Goal: Task Accomplishment & Management: Use online tool/utility

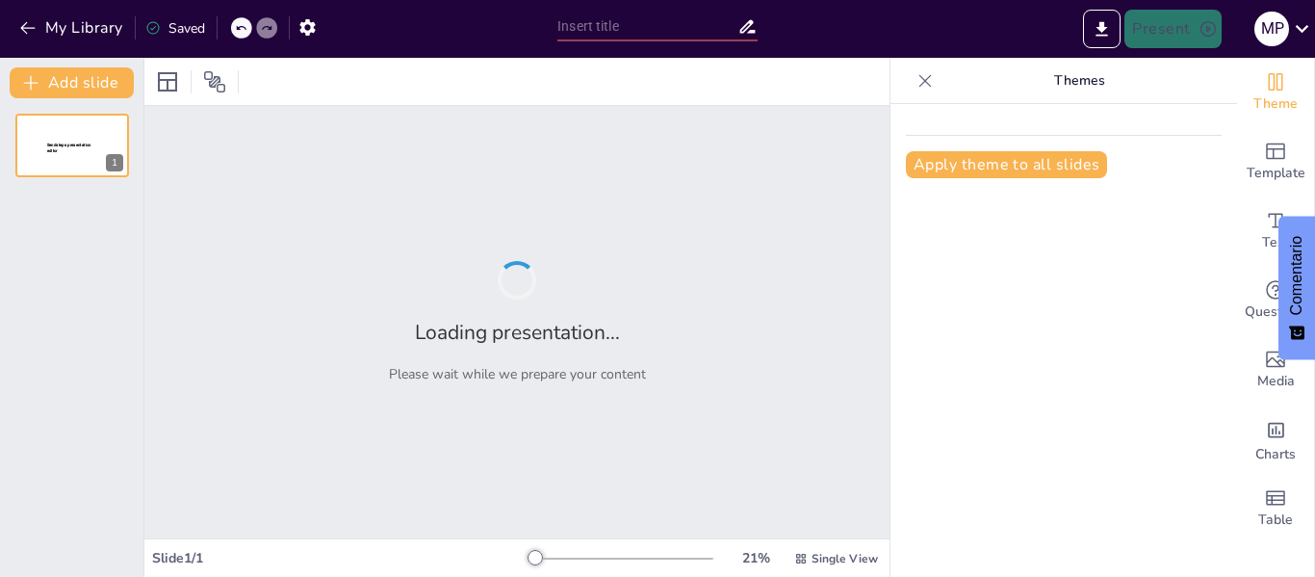
type input "ESTRUCTURA MOLECULAR DEL AGUA Y SUS PROPIEDADES FISICOQUÍMICAS"
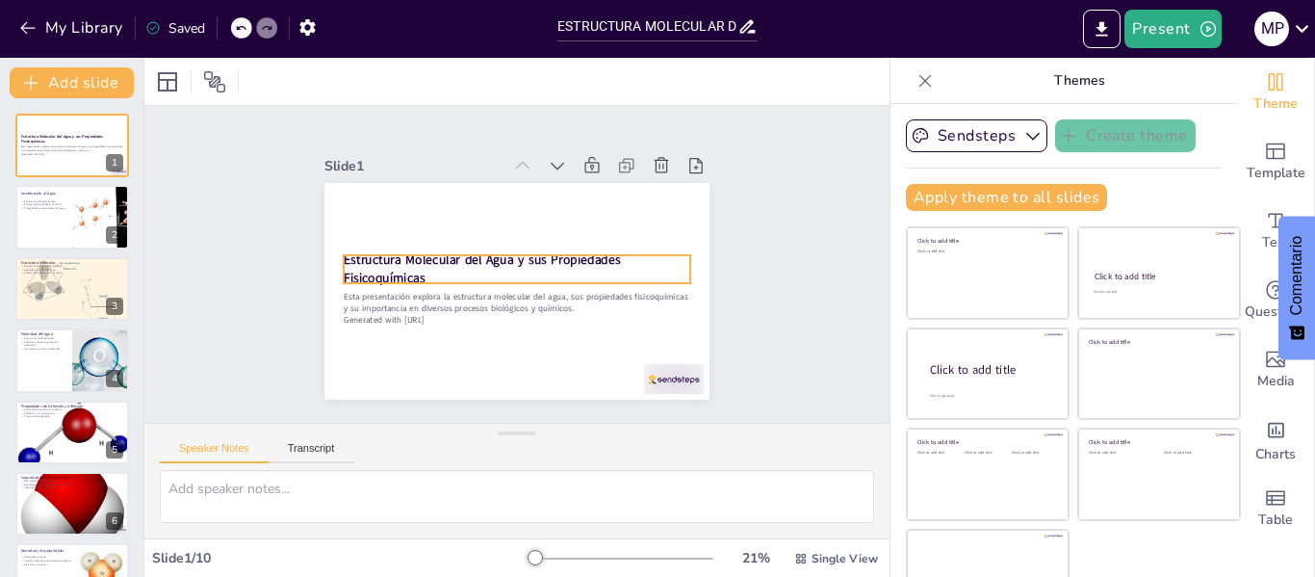
scroll to position [44, 0]
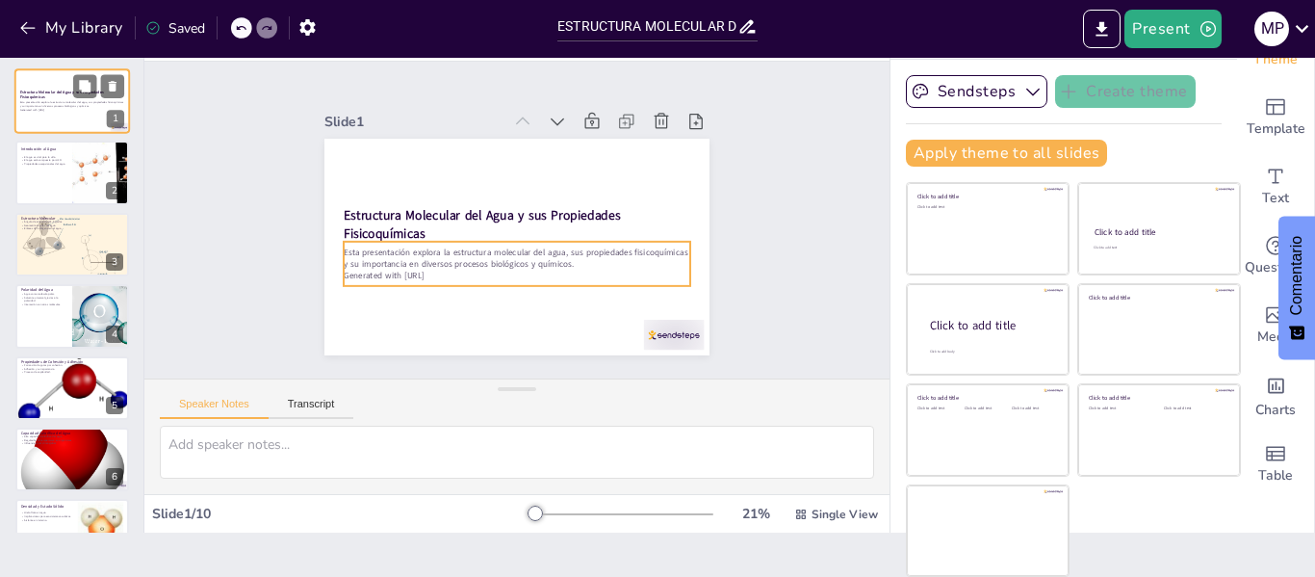
click at [55, 111] on p "Generated with [URL]" at bounding box center [72, 110] width 104 height 4
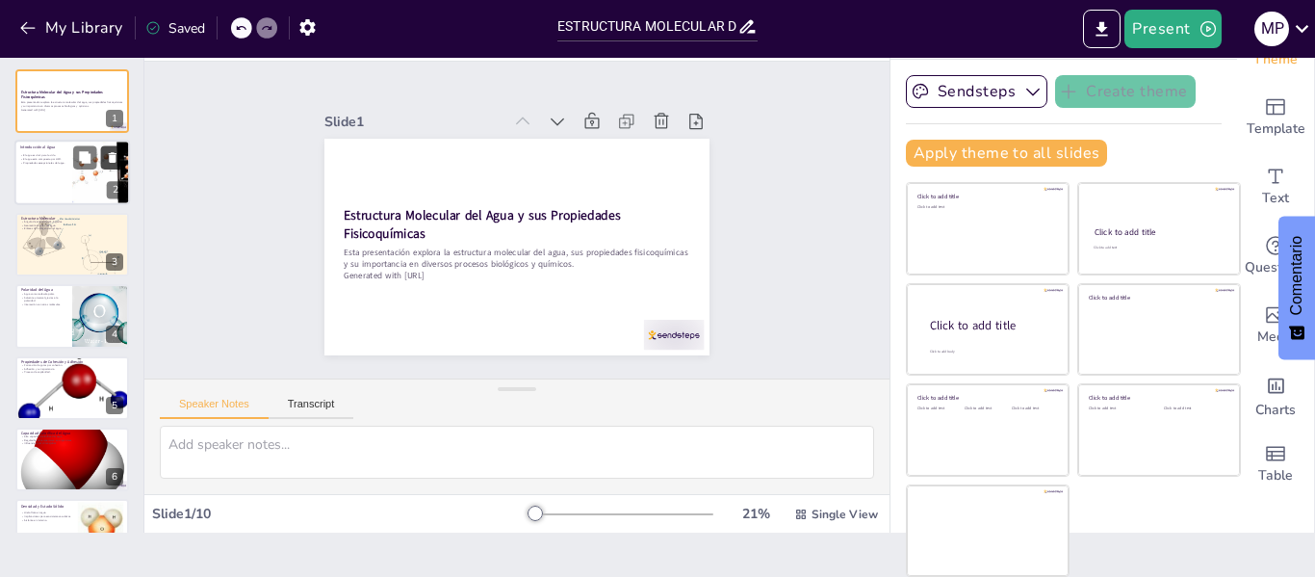
click at [109, 154] on icon at bounding box center [113, 158] width 8 height 11
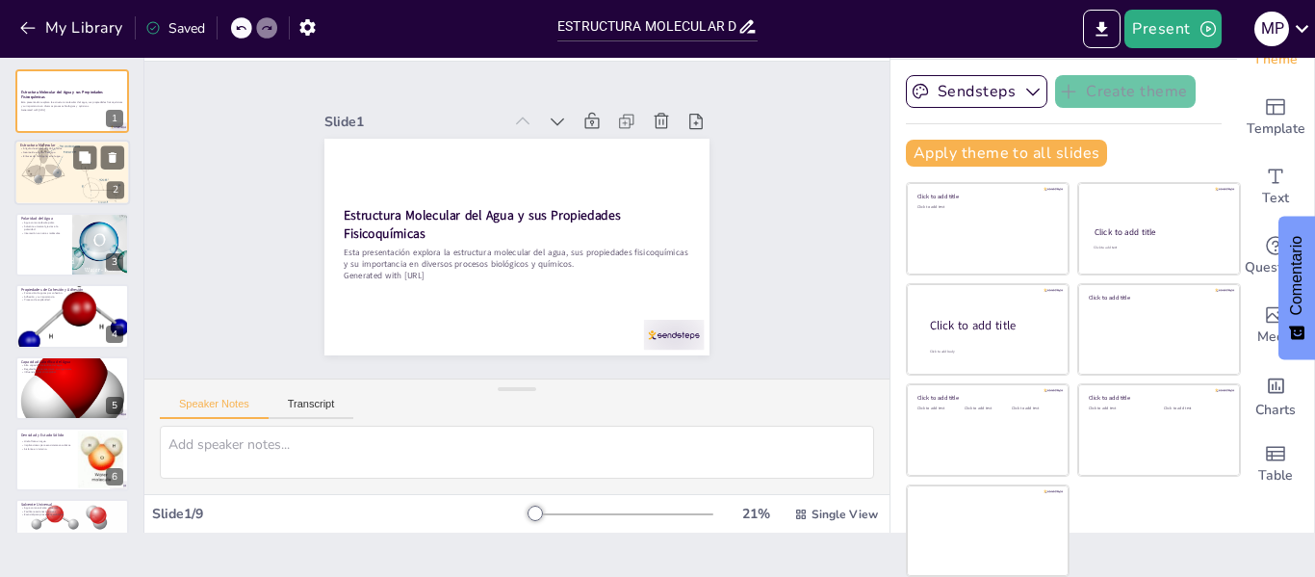
click at [46, 191] on div at bounding box center [72, 173] width 116 height 76
type textarea "El ángulo de enlace de 104.5 grados es fundamental para la geometría de la molé…"
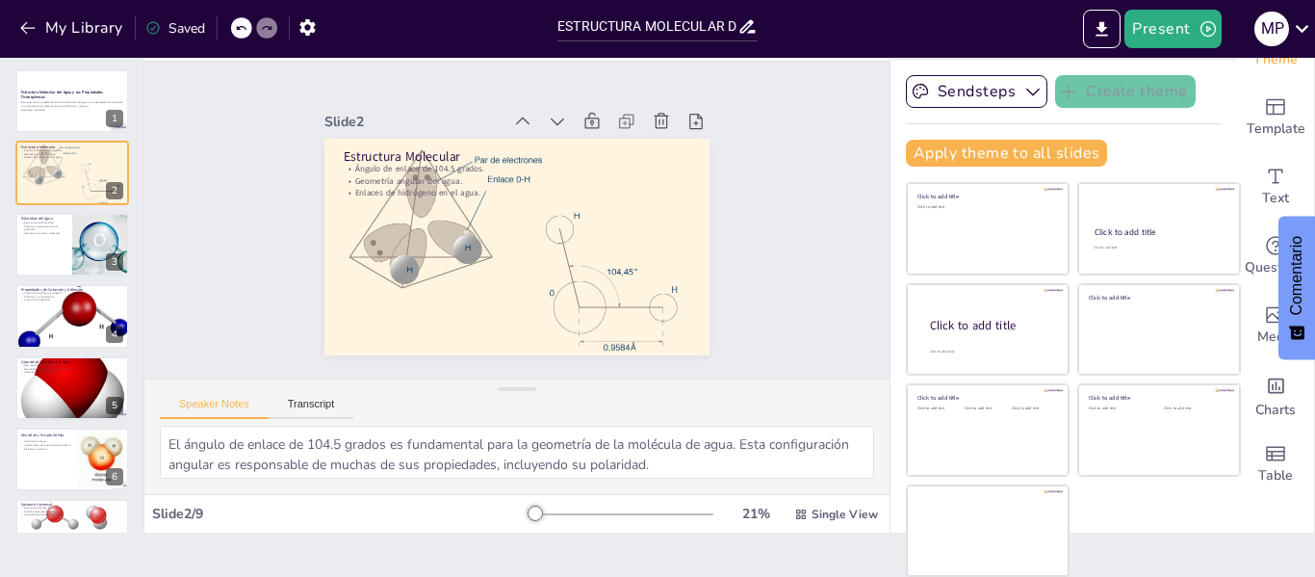
click at [219, 136] on div "Slide 1 Estructura Molecular del Agua y sus Propiedades Fisicoquímicas Esta pre…" at bounding box center [516, 219] width 794 height 465
click at [49, 108] on p "Generated with [URL]" at bounding box center [72, 110] width 104 height 4
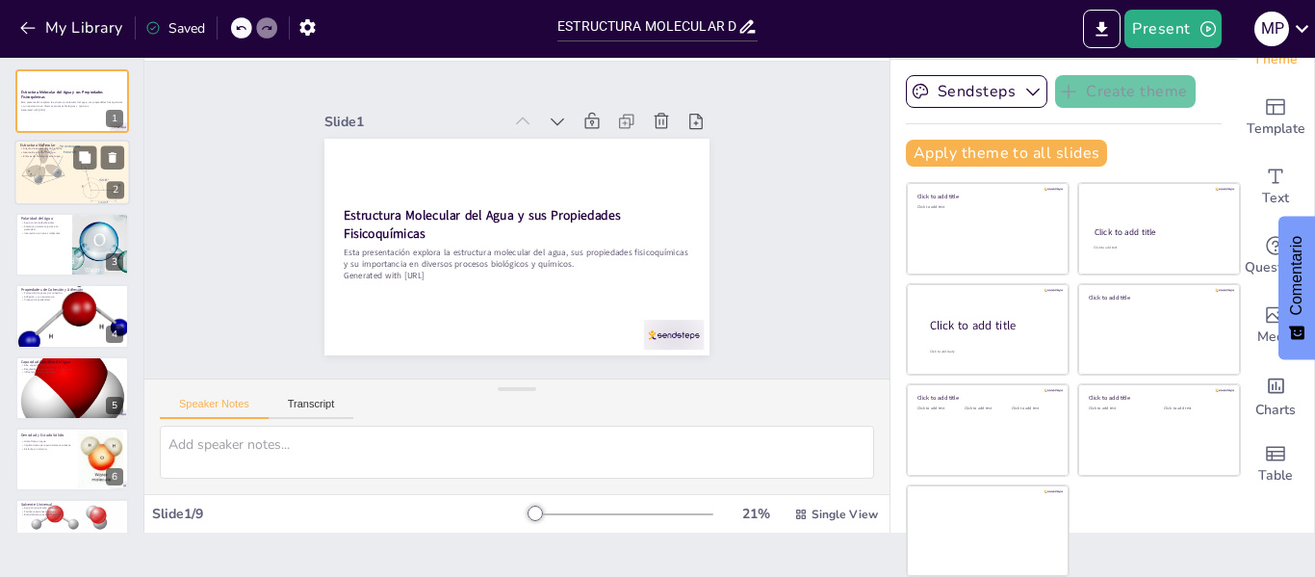
click at [79, 173] on div at bounding box center [72, 173] width 116 height 76
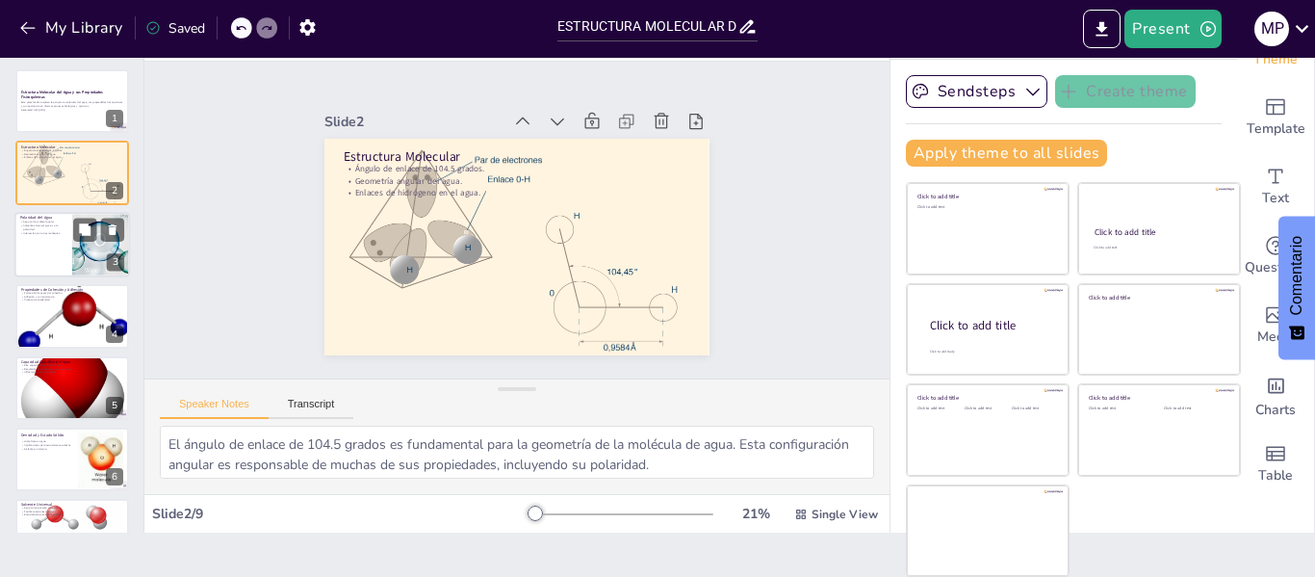
click at [45, 254] on div at bounding box center [72, 244] width 116 height 65
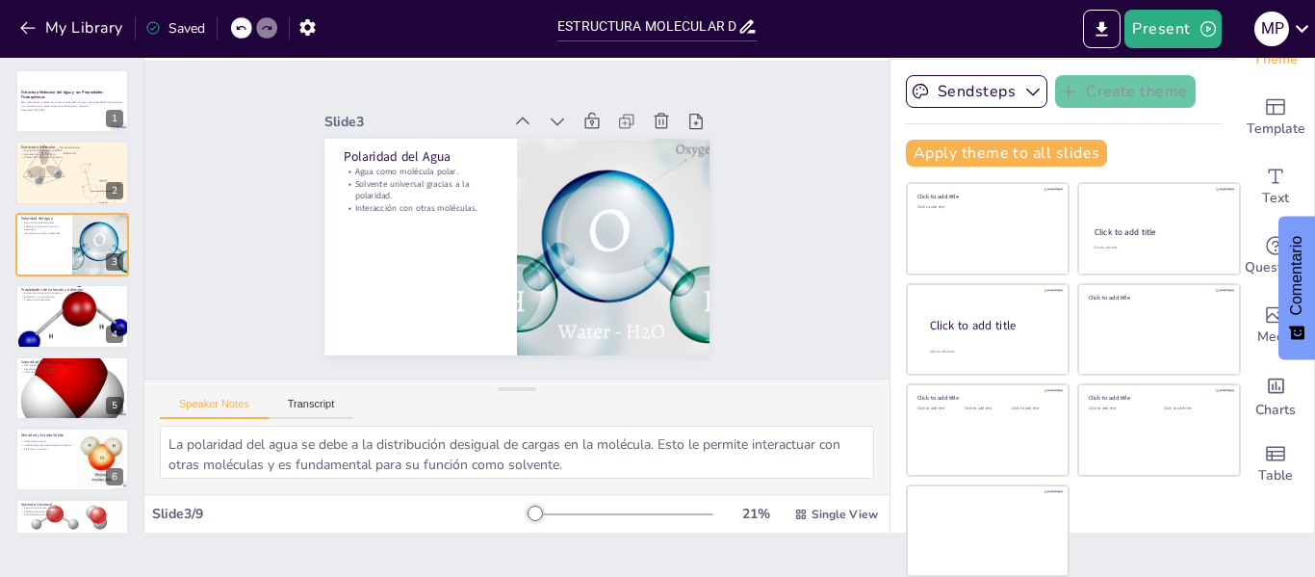
click at [622, 514] on div at bounding box center [621, 513] width 185 height 15
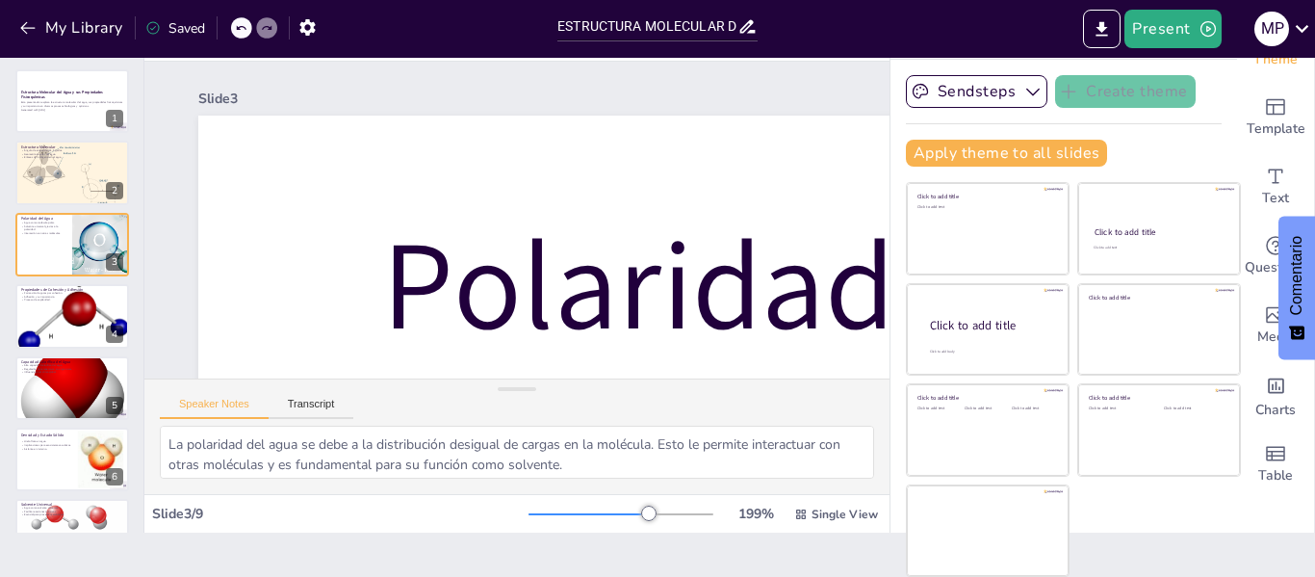
click at [576, 515] on div at bounding box center [589, 514] width 120 height 2
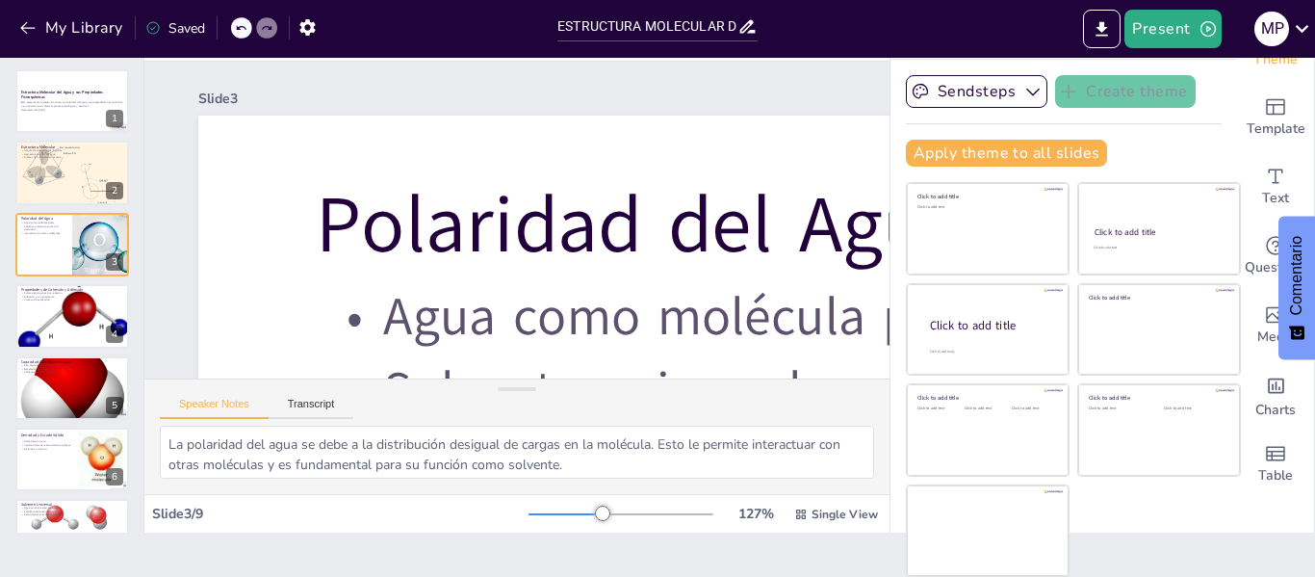
click at [500, 499] on div "Slide 3 / 9 127 % Single View" at bounding box center [516, 514] width 745 height 31
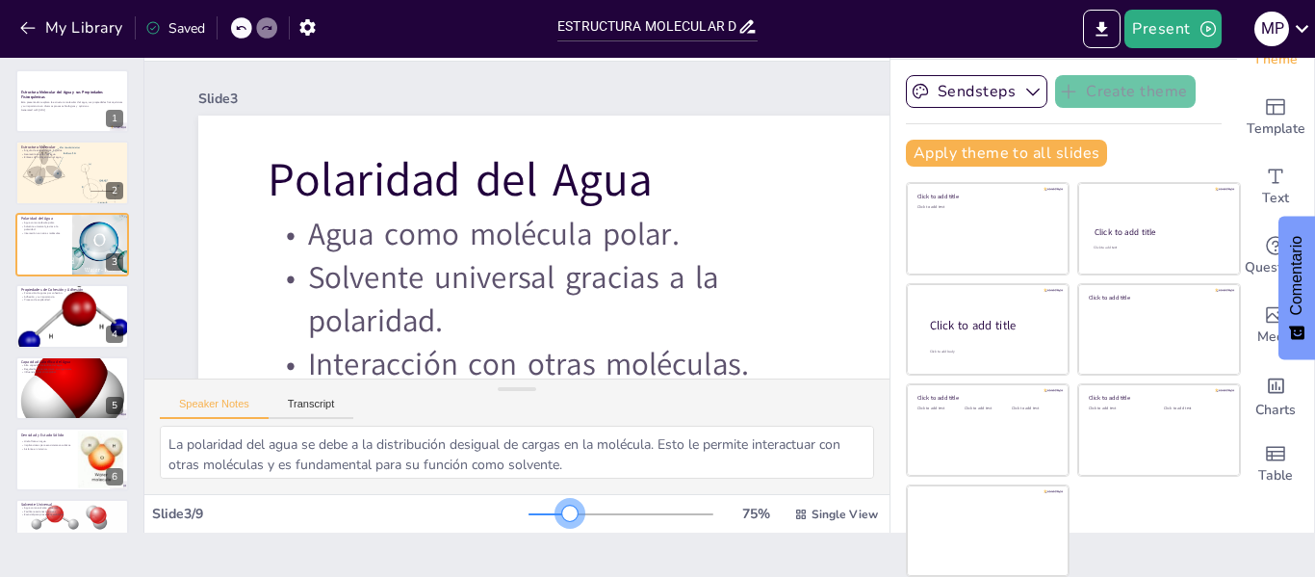
click at [543, 511] on div at bounding box center [621, 513] width 185 height 15
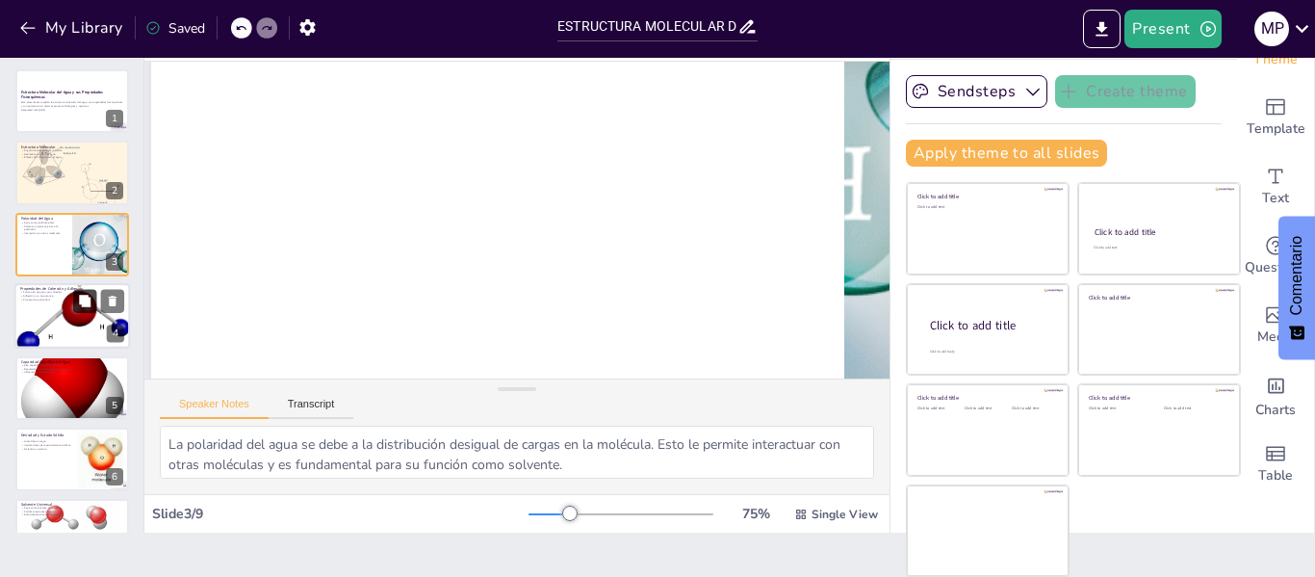
scroll to position [532, 47]
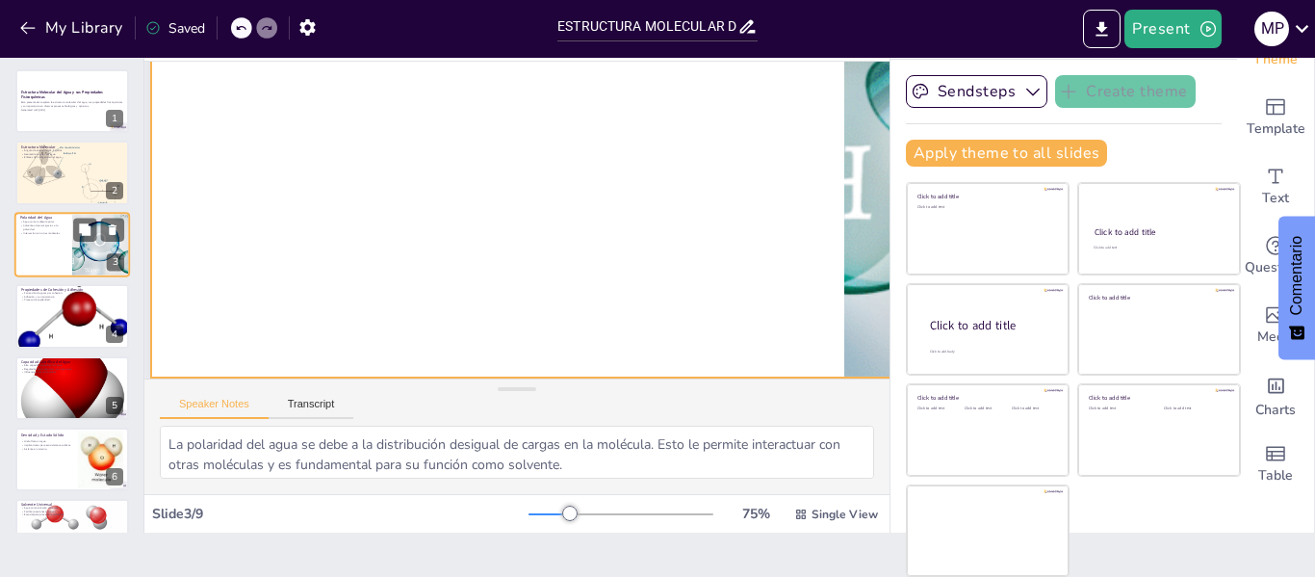
click at [59, 271] on div at bounding box center [72, 244] width 116 height 65
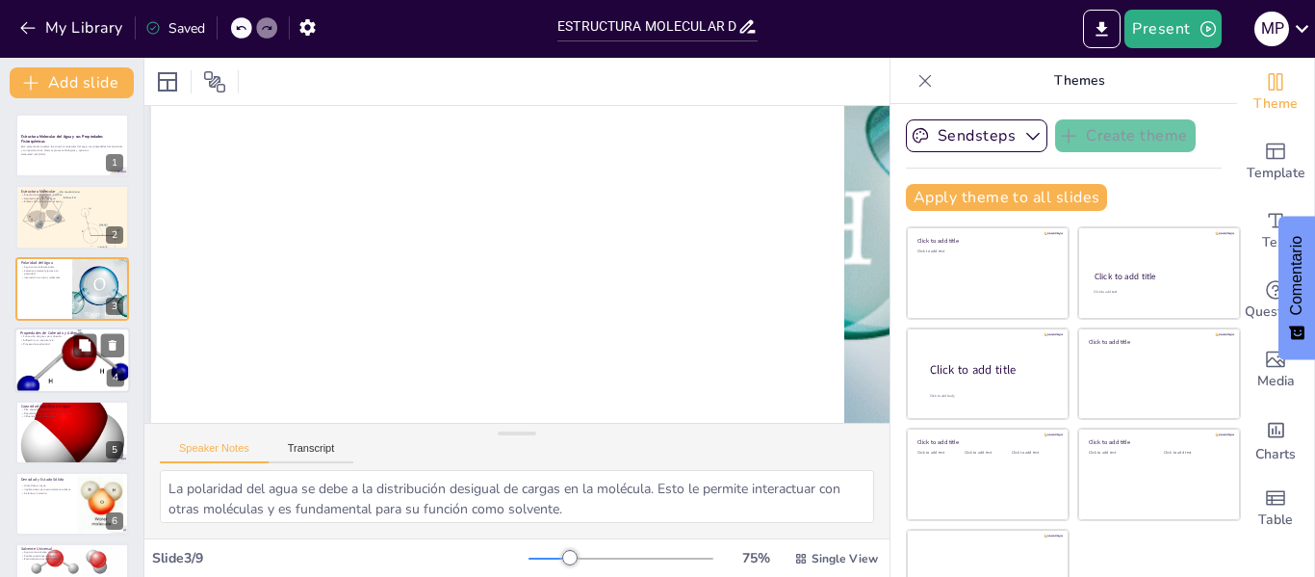
click at [53, 373] on div at bounding box center [72, 361] width 116 height 78
type textarea "La cohesión del agua es la fuerza que mantiene unidas las moléculas de agua, pe…"
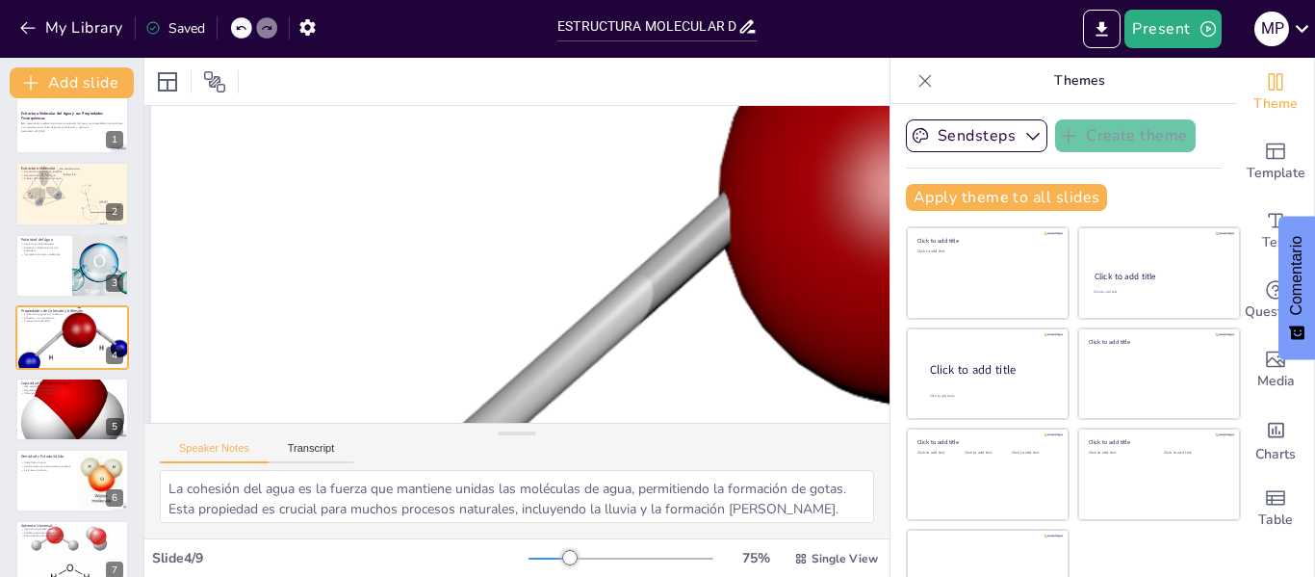
scroll to position [268, 43]
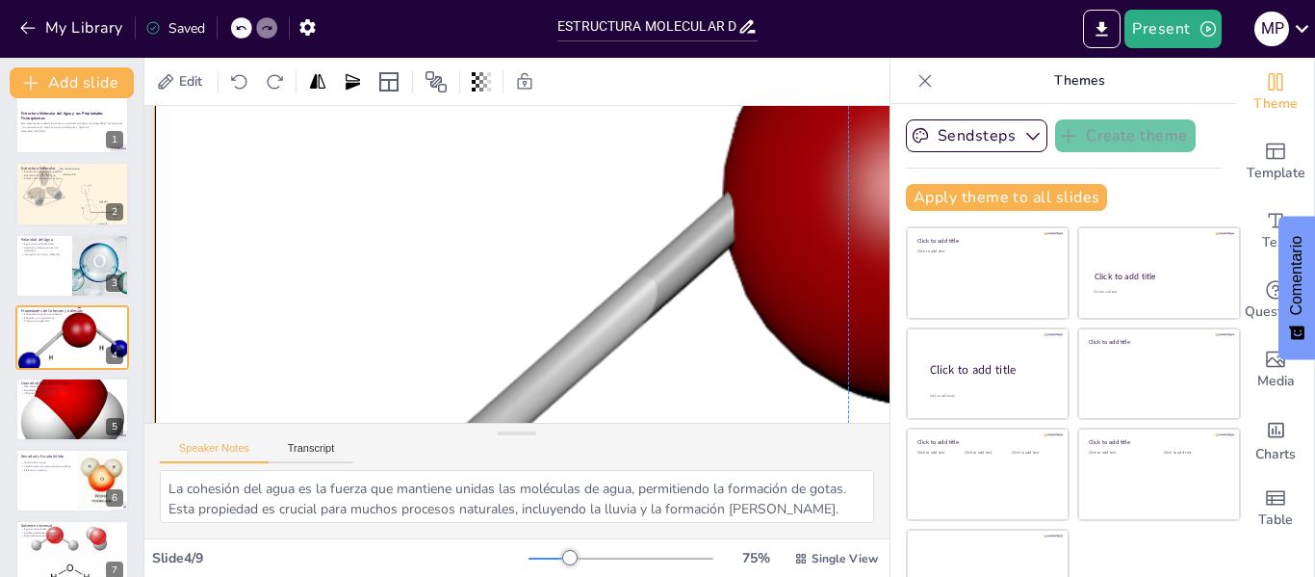
click at [424, 407] on div at bounding box center [774, 474] width 1667 height 1566
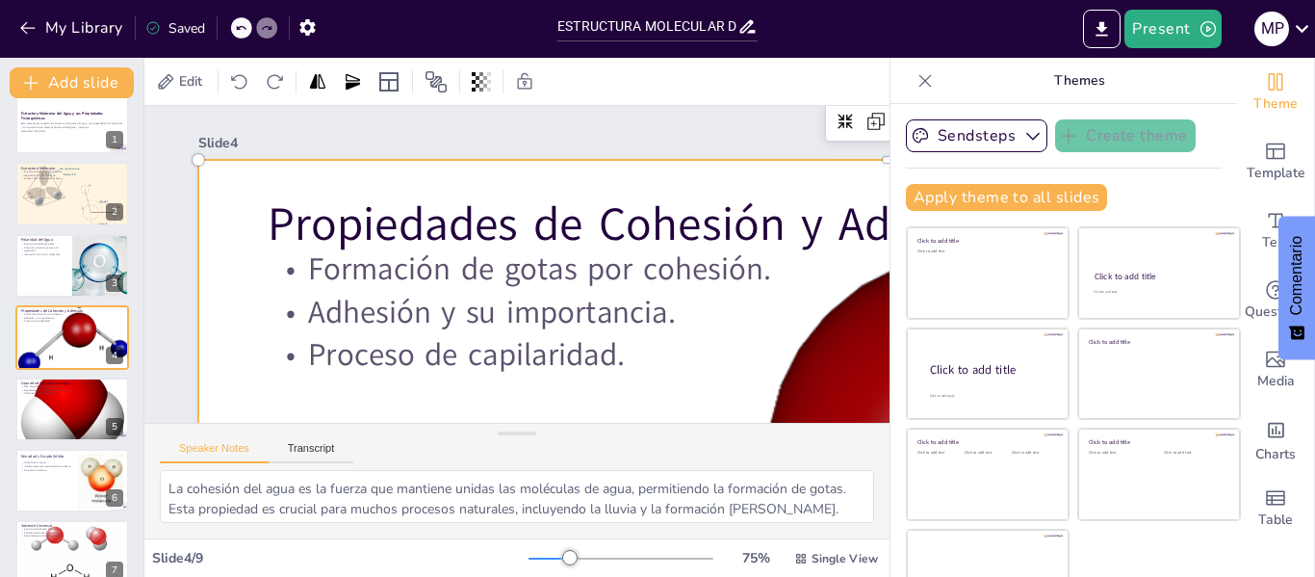
scroll to position [96, 0]
